Goal: Task Accomplishment & Management: Manage account settings

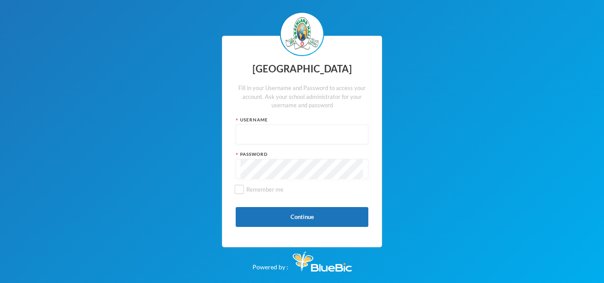
click at [274, 133] on input "text" at bounding box center [301, 135] width 123 height 20
type input "glh25cs25"
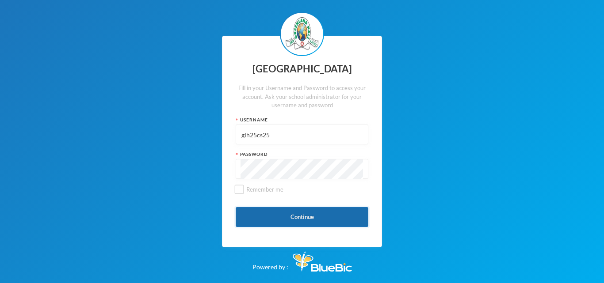
click at [290, 209] on button "Continue" at bounding box center [301, 217] width 133 height 20
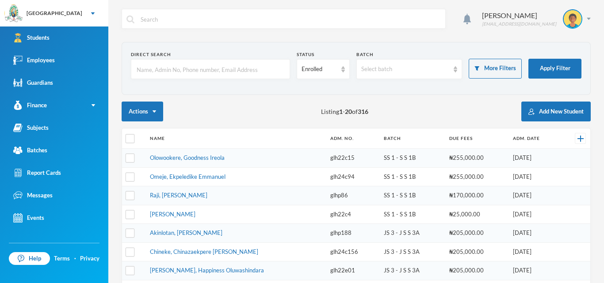
checkbox input "false"
click at [34, 59] on div "Employees" at bounding box center [34, 60] width 42 height 9
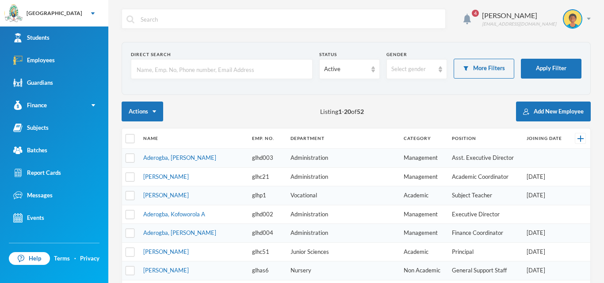
checkbox input "false"
click at [161, 66] on input "text" at bounding box center [222, 70] width 172 height 20
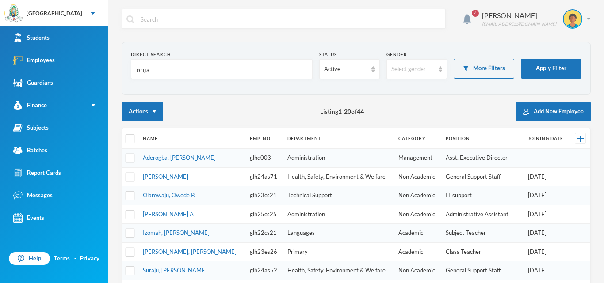
type input "orija"
click at [176, 103] on div "Actions Listing 1 - 20 of 44 Add New Employee" at bounding box center [355, 112] width 469 height 20
click at [171, 213] on link "[PERSON_NAME] A" at bounding box center [168, 214] width 51 height 7
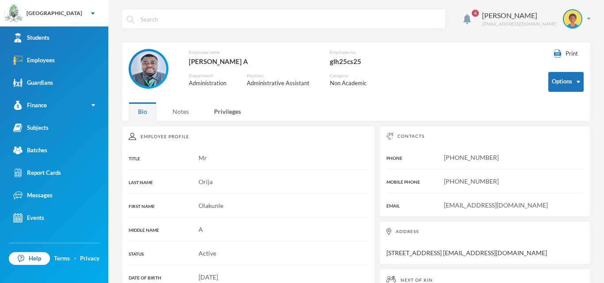
click at [182, 110] on div "Notes" at bounding box center [180, 111] width 35 height 19
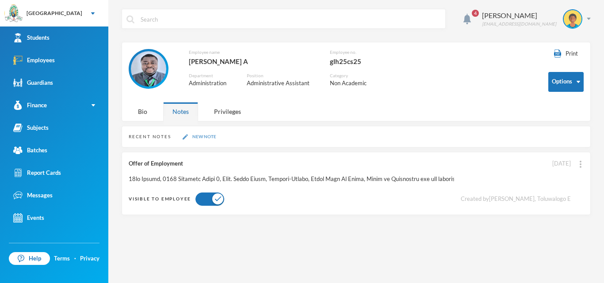
click at [204, 138] on button "New Note" at bounding box center [199, 137] width 39 height 8
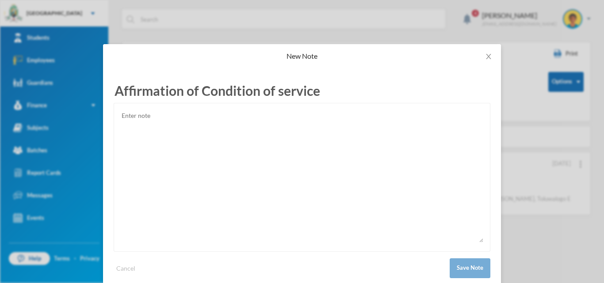
type input "Affirmation of Condition of service"
click at [141, 118] on textarea at bounding box center [302, 176] width 362 height 133
paste textarea "Loremips Dolorsitame co Adipiscin El Seddoei Temporinc Utla etd Magnaaliq Enima…"
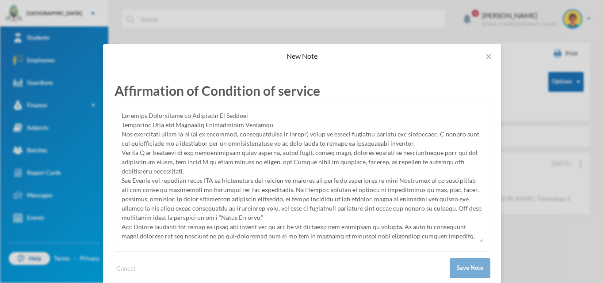
scroll to position [99, 0]
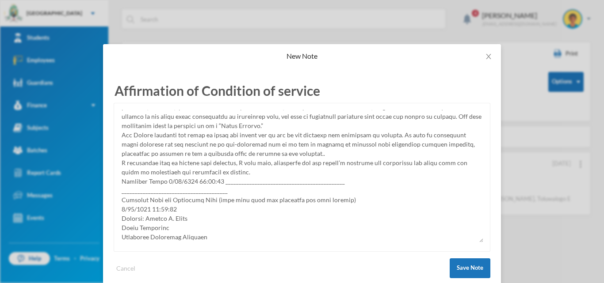
type textarea "Loremips Dolorsitame co Adipiscin El Seddoei Temporinc Utla etd Magnaaliq Enima…"
click at [596, 154] on div "New Note Affirmation of Condition of service Cancel Save Note" at bounding box center [302, 141] width 604 height 283
click at [468, 268] on button "Save Note" at bounding box center [469, 268] width 41 height 20
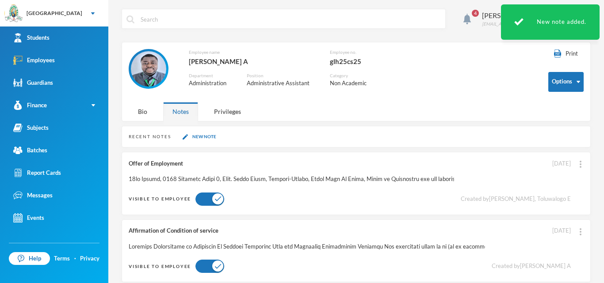
scroll to position [12, 0]
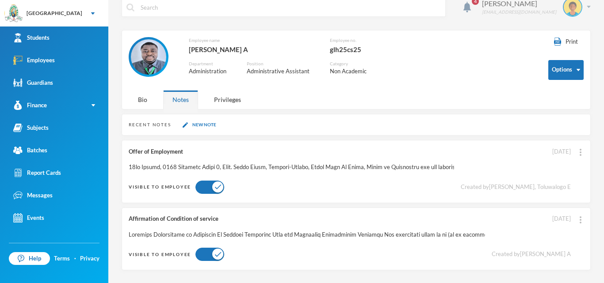
click at [585, 9] on div "Orija Olakunle [EMAIL_ADDRESS][DOMAIN_NAME]" at bounding box center [532, 6] width 115 height 19
click at [568, 50] on button "Logout" at bounding box center [566, 52] width 40 height 13
